Goal: Check status: Check status

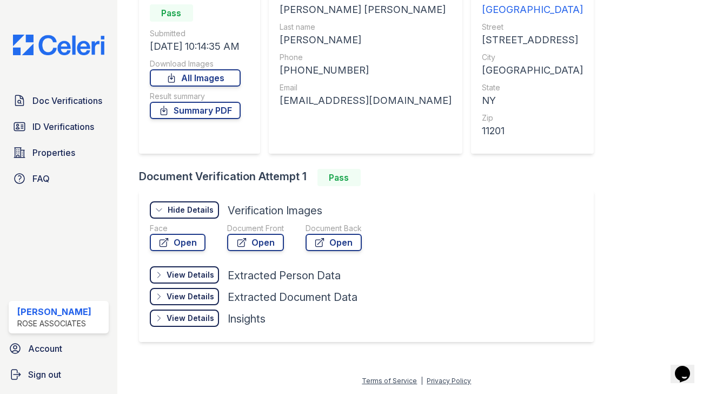
scroll to position [119, 0]
click at [79, 119] on link "ID Verifications" at bounding box center [59, 127] width 100 height 22
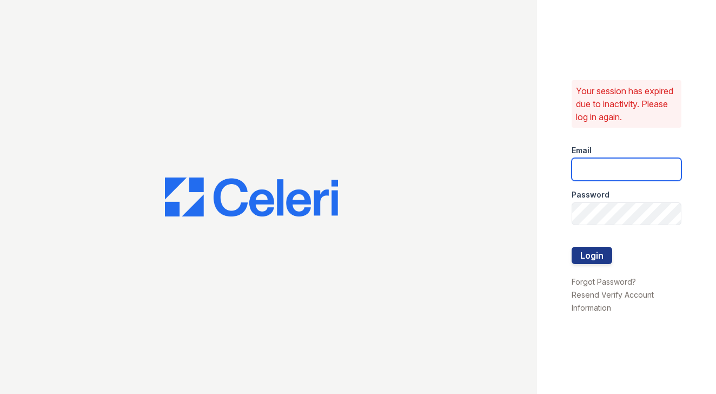
type input "acekay@lonicerapartners.com"
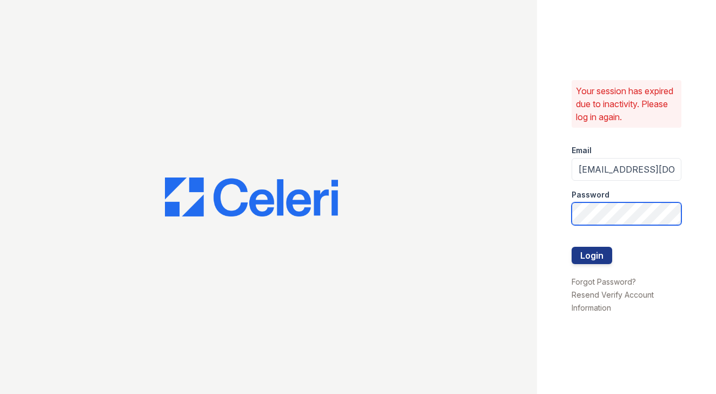
click at [591, 255] on button "Login" at bounding box center [591, 255] width 41 height 17
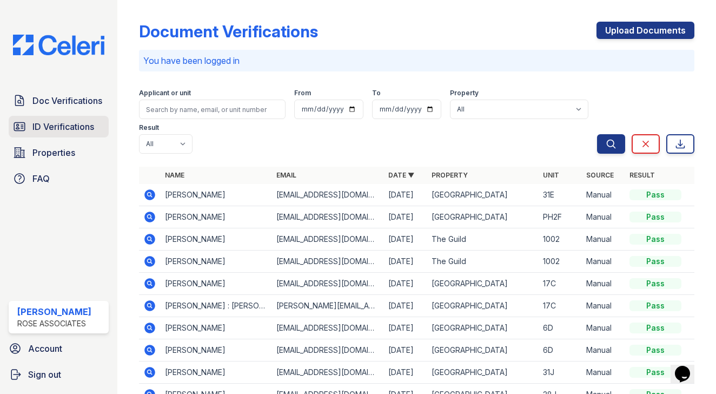
click at [89, 128] on span "ID Verifications" at bounding box center [63, 126] width 62 height 13
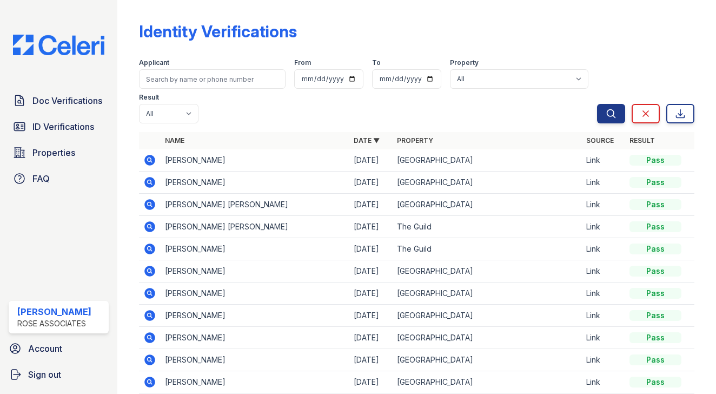
click at [146, 182] on icon at bounding box center [149, 182] width 11 height 11
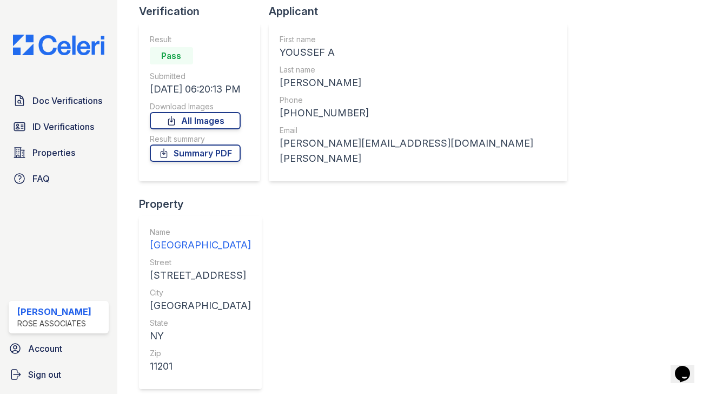
scroll to position [76, 0]
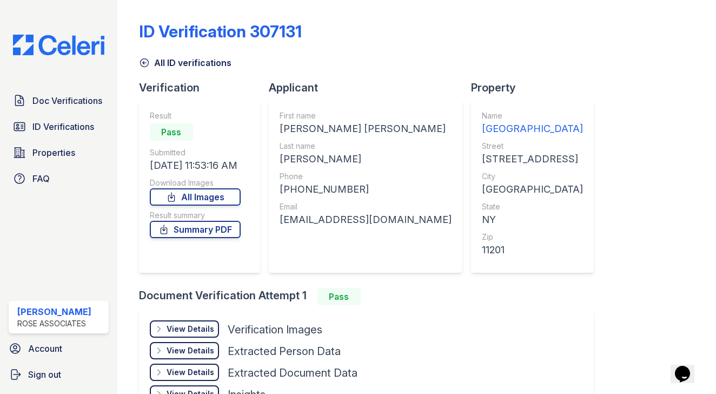
scroll to position [4, 0]
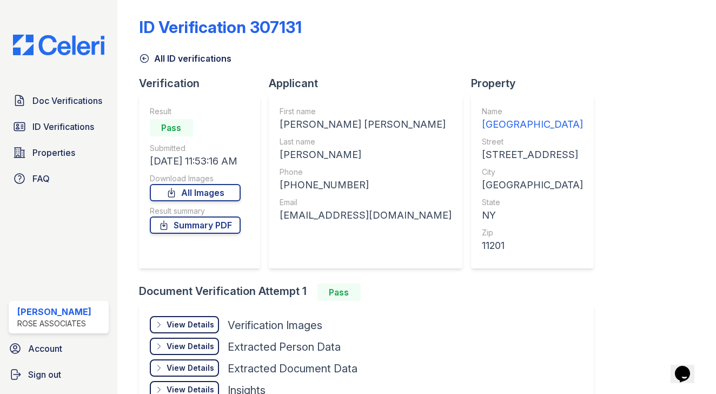
click at [199, 323] on div "View Details" at bounding box center [191, 324] width 48 height 11
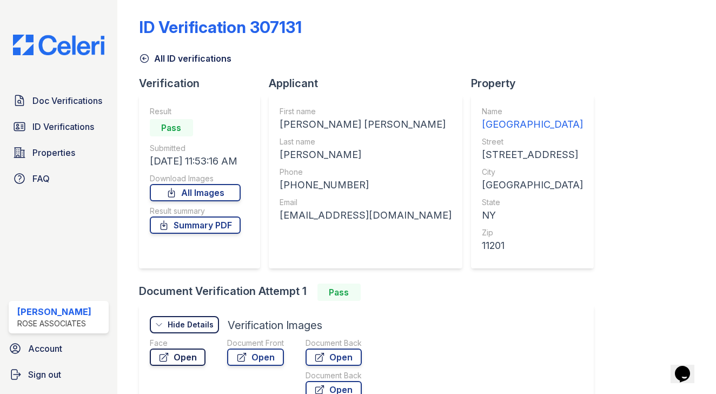
click at [193, 361] on link "Open" at bounding box center [178, 356] width 56 height 17
click at [64, 96] on span "Doc Verifications" at bounding box center [67, 100] width 70 height 13
